Goal: Information Seeking & Learning: Learn about a topic

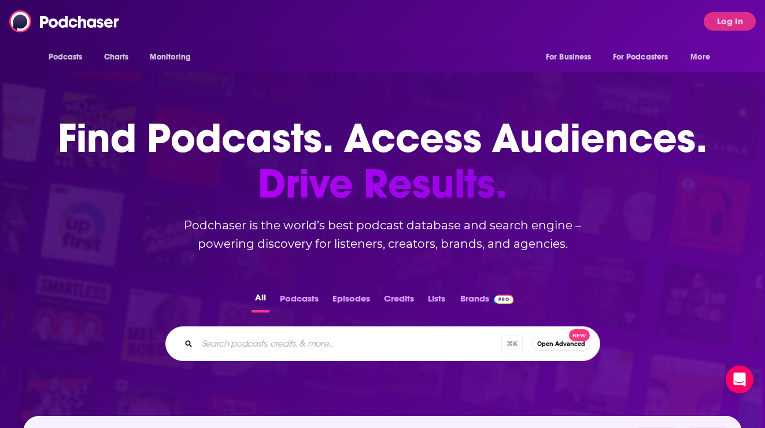
click at [292, 351] on input "Search podcasts, credits, & more..." at bounding box center [349, 344] width 304 height 18
click at [728, 25] on button "Log In" at bounding box center [729, 21] width 52 height 18
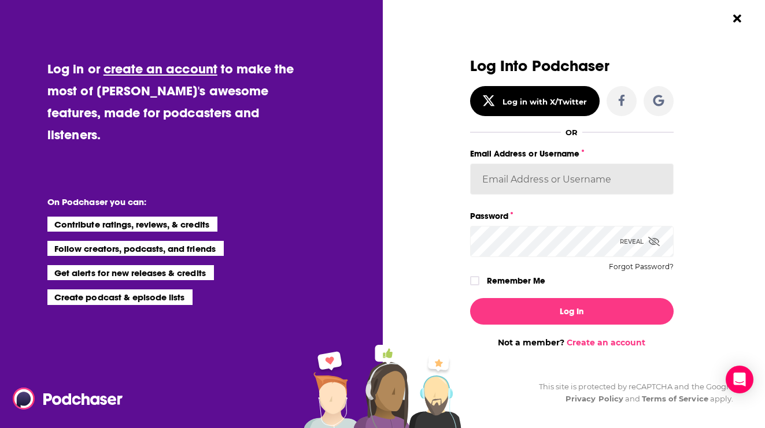
type input "[PERSON_NAME][EMAIL_ADDRESS][DOMAIN_NAME]"
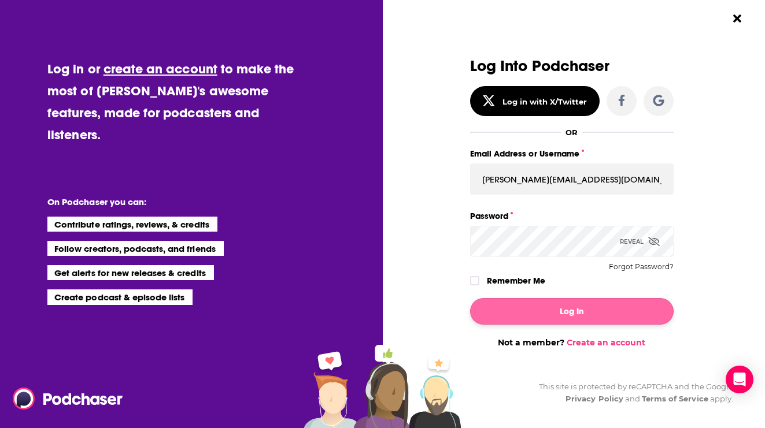
click at [540, 316] on button "Log In" at bounding box center [571, 311] width 203 height 27
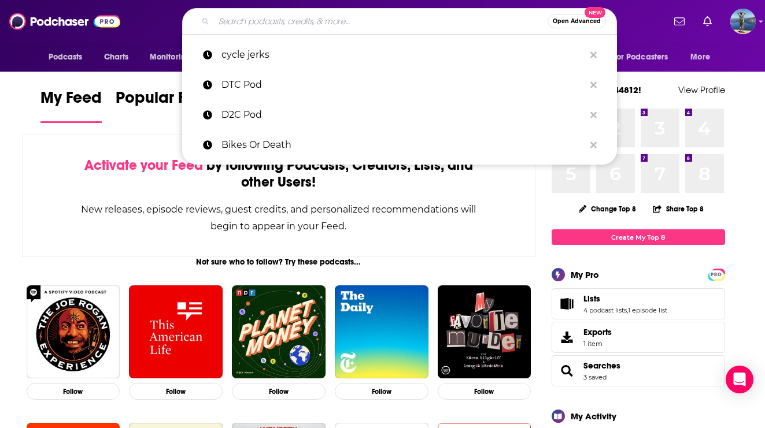
click at [397, 23] on input "Search podcasts, credits, & more..." at bounding box center [381, 21] width 334 height 18
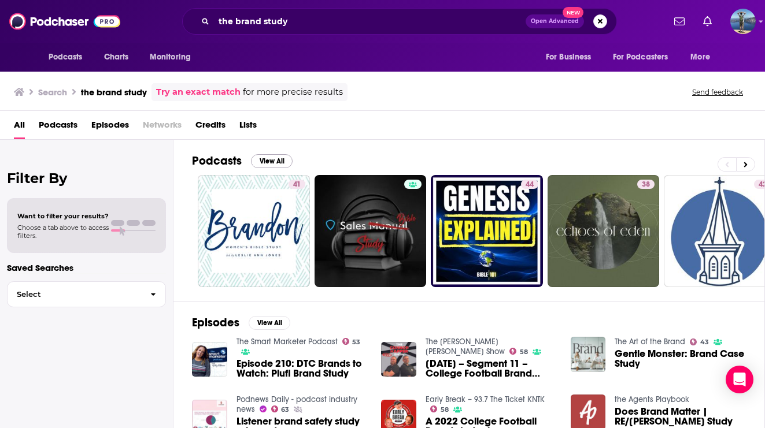
click at [277, 158] on button "View All" at bounding box center [272, 161] width 42 height 14
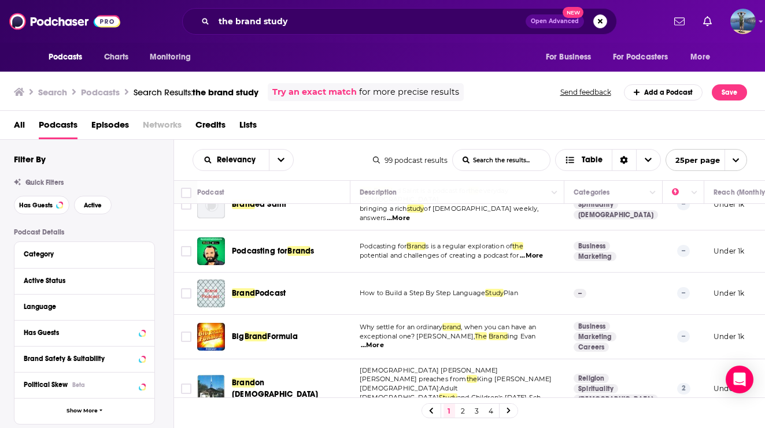
scroll to position [739, 0]
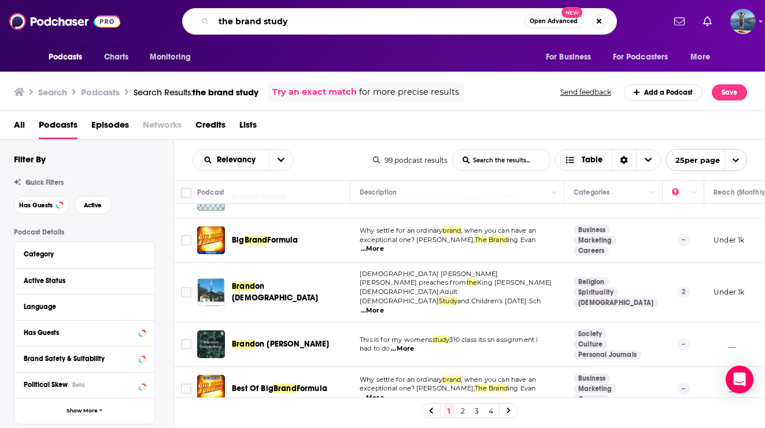
drag, startPoint x: 301, startPoint y: 24, endPoint x: 206, endPoint y: 24, distance: 94.2
click at [206, 24] on div "the brand study Open Advanced New" at bounding box center [399, 21] width 435 height 27
type input "sweep creative"
